Goal: Task Accomplishment & Management: Use online tool/utility

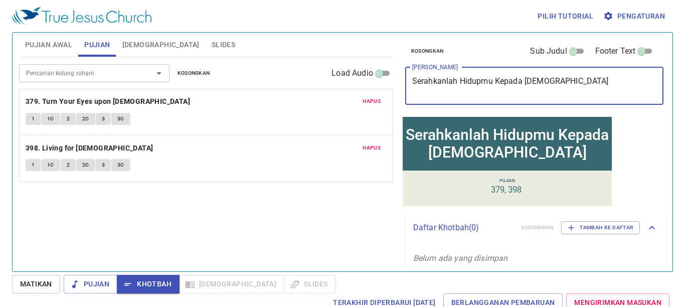
type textarea "Serahkanlah Hidupmu Kepada [DEMOGRAPHIC_DATA]"
click at [59, 47] on span "Pujian Awal" at bounding box center [48, 45] width 47 height 13
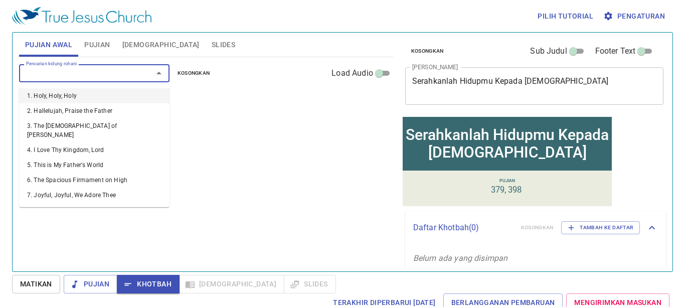
click at [51, 76] on input "Pencarian kidung rohani" at bounding box center [79, 73] width 115 height 12
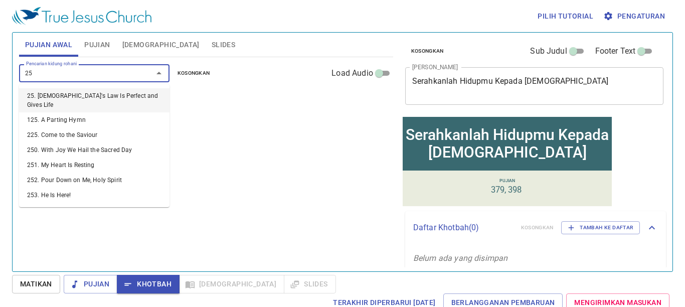
type input "256"
type input "259"
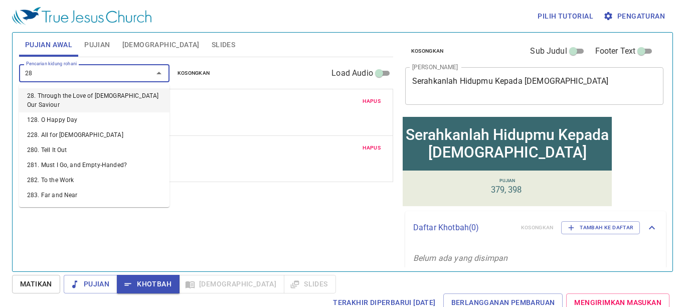
type input "283"
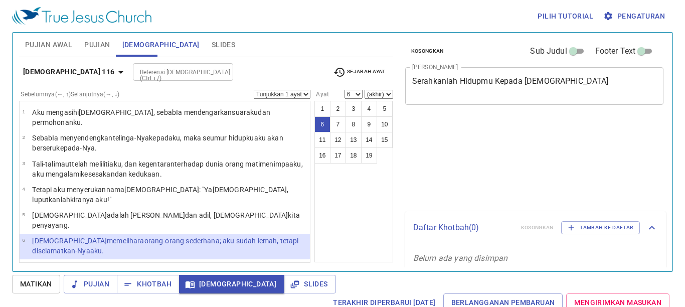
select select "6"
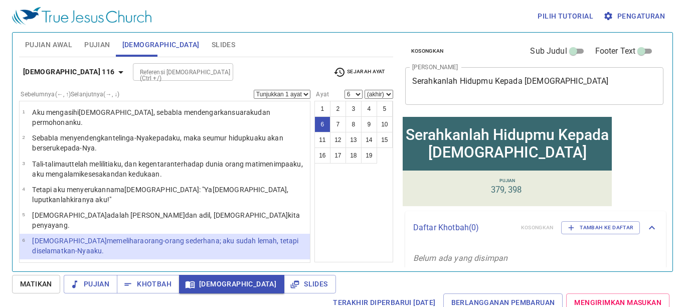
scroll to position [100, 0]
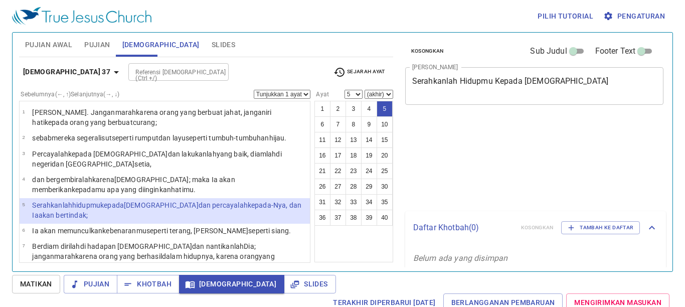
select select "5"
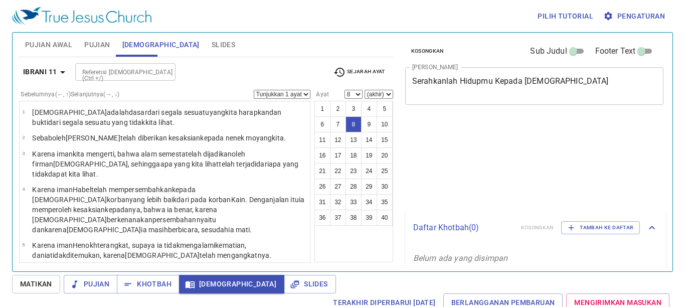
select select "8"
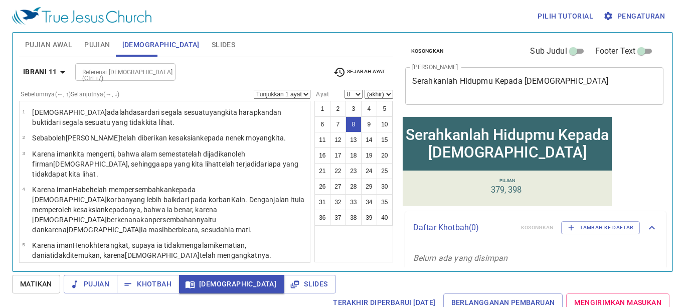
scroll to position [201, 0]
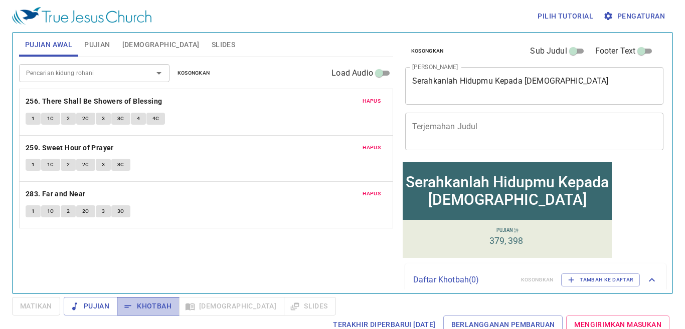
click at [156, 304] on span "Khotbah" at bounding box center [148, 306] width 47 height 13
drag, startPoint x: 133, startPoint y: 50, endPoint x: 133, endPoint y: 43, distance: 7.0
click at [133, 48] on span "Alkitab" at bounding box center [160, 45] width 77 height 13
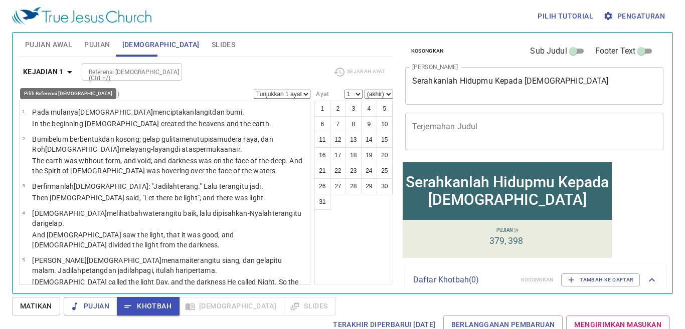
click at [48, 66] on b "Kejadian 1" at bounding box center [43, 72] width 41 height 13
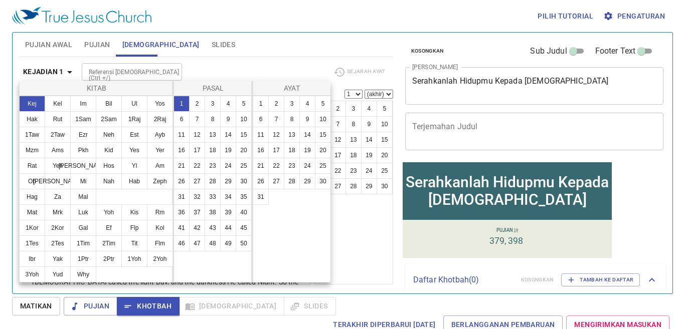
click at [261, 24] on div at bounding box center [342, 164] width 685 height 329
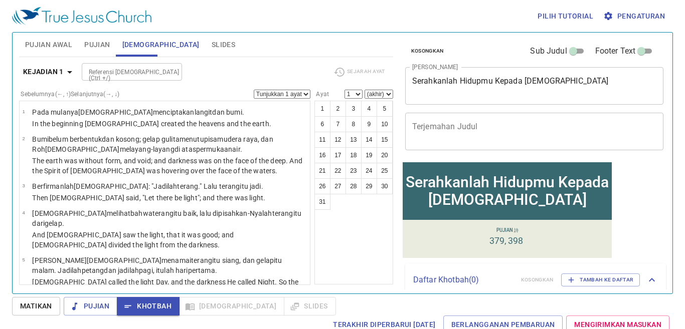
click at [631, 12] on span "Pengaturan" at bounding box center [635, 16] width 60 height 13
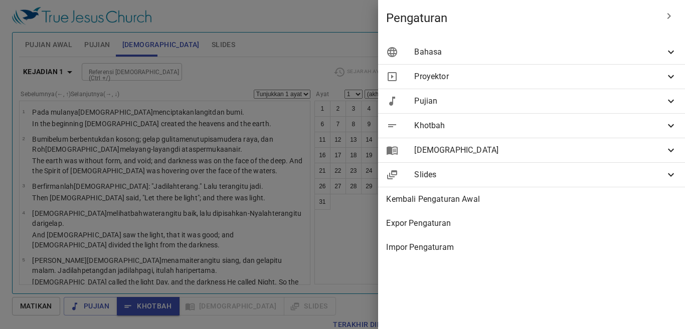
click at [618, 57] on div "Bahasa" at bounding box center [531, 52] width 307 height 24
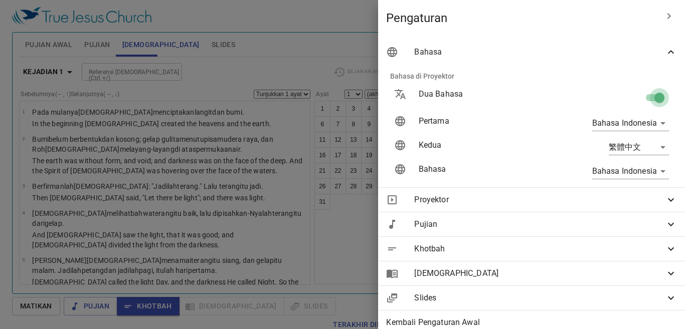
click at [652, 95] on input "checkbox" at bounding box center [659, 99] width 57 height 19
checkbox input "false"
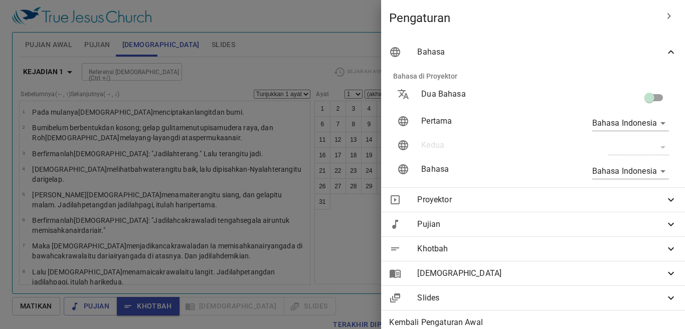
drag, startPoint x: 328, startPoint y: 94, endPoint x: 368, endPoint y: 57, distance: 54.6
click at [355, 70] on div at bounding box center [342, 164] width 685 height 329
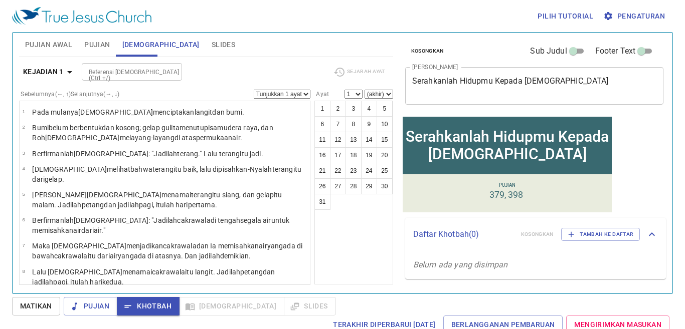
click at [147, 65] on div "Referensi Alkitab (Ctrl +/)" at bounding box center [132, 72] width 100 height 18
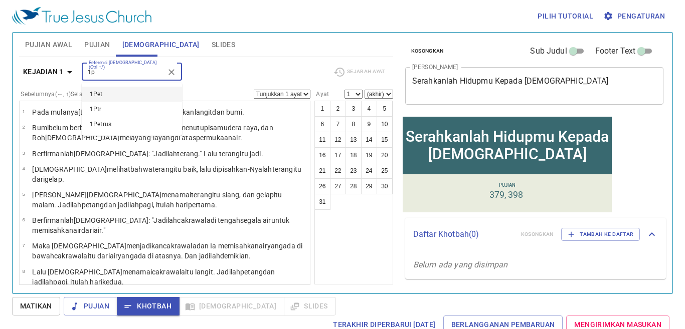
click at [114, 91] on li "1Pet" at bounding box center [132, 94] width 100 height 15
type input "1p"
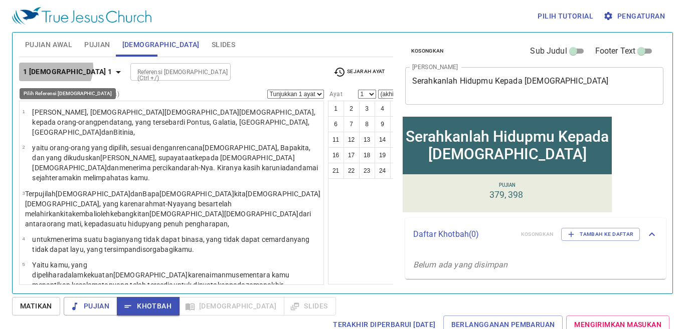
click at [57, 68] on b "1 Petrus 1" at bounding box center [67, 72] width 89 height 13
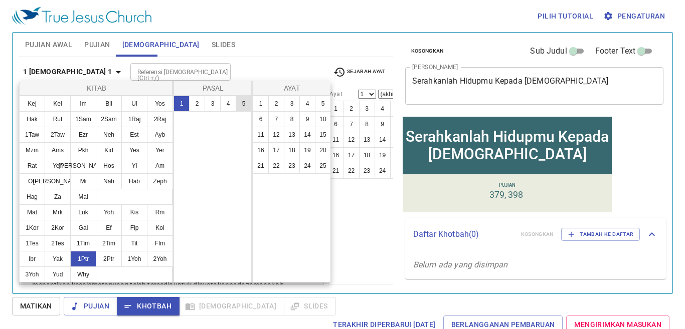
drag, startPoint x: 226, startPoint y: 103, endPoint x: 241, endPoint y: 110, distance: 16.4
click at [241, 110] on ul "1 2 3 4 5" at bounding box center [213, 104] width 78 height 16
click at [241, 109] on button "5" at bounding box center [244, 104] width 16 height 16
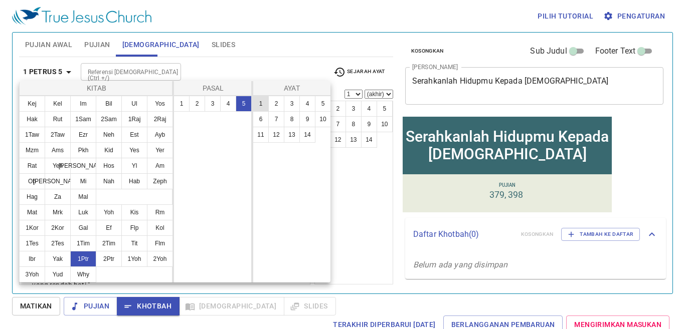
click at [268, 117] on button "7" at bounding box center [276, 119] width 16 height 16
select select "7"
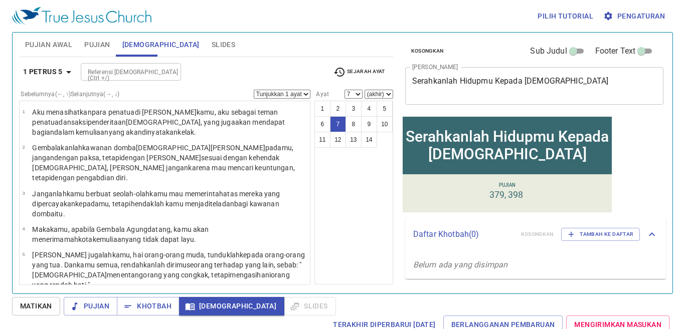
scroll to position [124, 0]
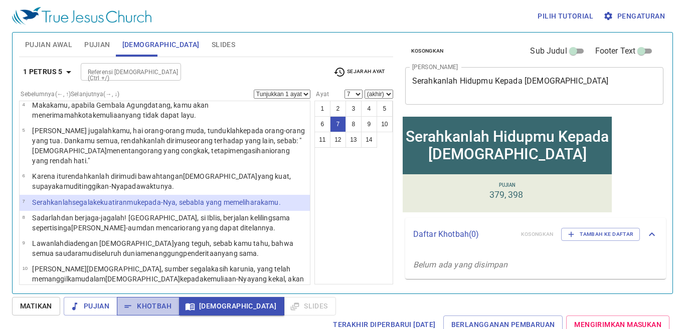
click at [161, 303] on span "Khotbah" at bounding box center [148, 306] width 47 height 13
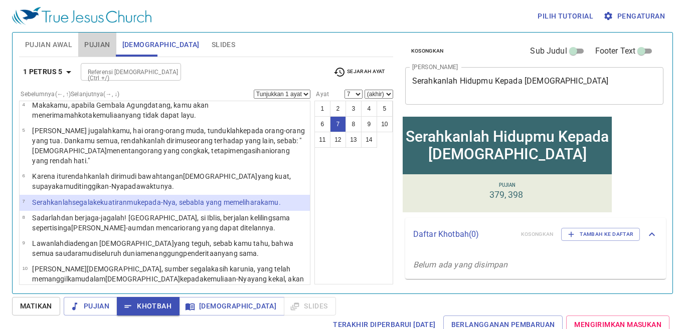
click at [91, 42] on span "Pujian" at bounding box center [97, 45] width 26 height 13
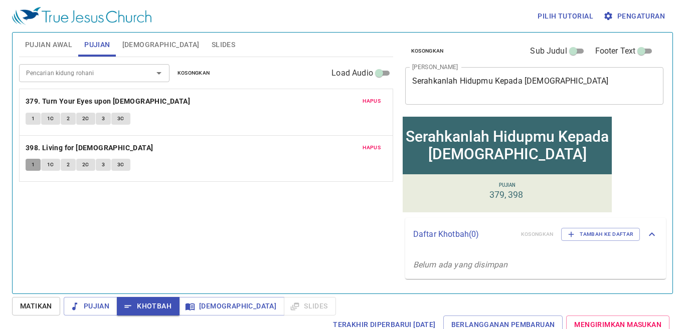
click at [36, 162] on button "1" at bounding box center [33, 165] width 15 height 12
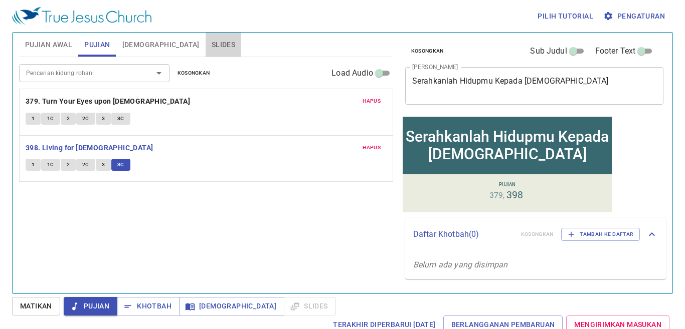
click at [206, 38] on button "Slides" at bounding box center [224, 45] width 36 height 24
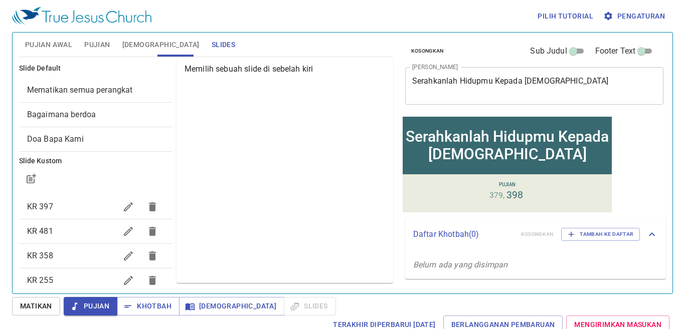
click at [133, 305] on icon "button" at bounding box center [128, 307] width 10 height 10
